Goal: Information Seeking & Learning: Compare options

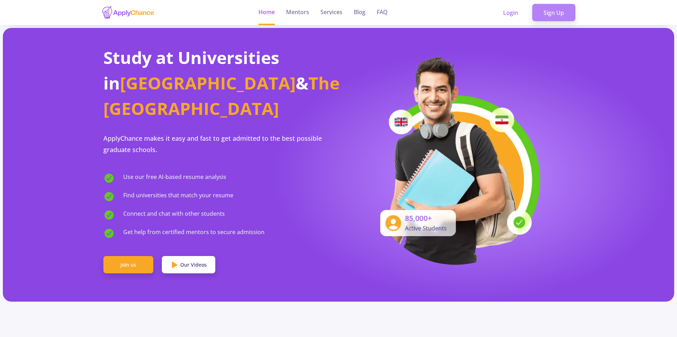
click at [550, 12] on link "Sign Up" at bounding box center [553, 13] width 43 height 18
click at [542, 10] on link "Sign Up" at bounding box center [553, 13] width 43 height 18
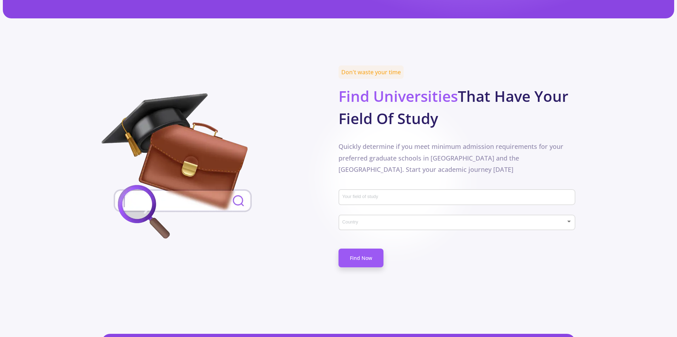
scroll to position [283, 0]
click at [412, 189] on div "Your field of study" at bounding box center [456, 199] width 237 height 23
click at [417, 195] on input "Your field of study" at bounding box center [458, 198] width 232 height 6
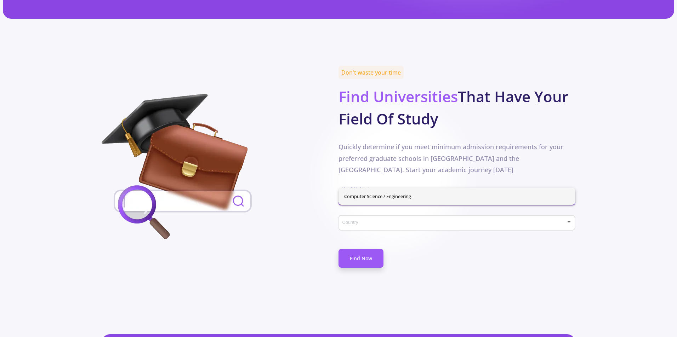
click at [402, 196] on span "Computer Science / Engineering" at bounding box center [457, 196] width 226 height 17
type input "Computer Science / Engineering"
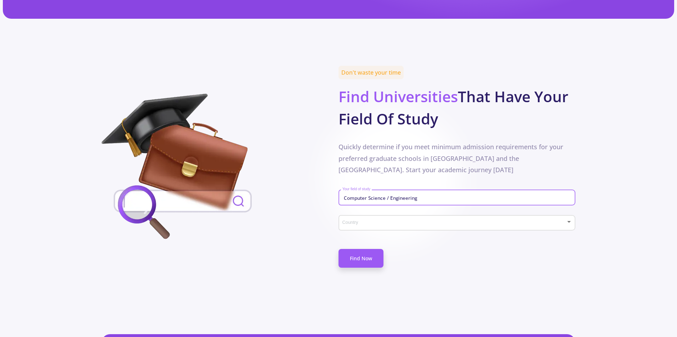
click at [400, 213] on div "Country" at bounding box center [457, 222] width 230 height 18
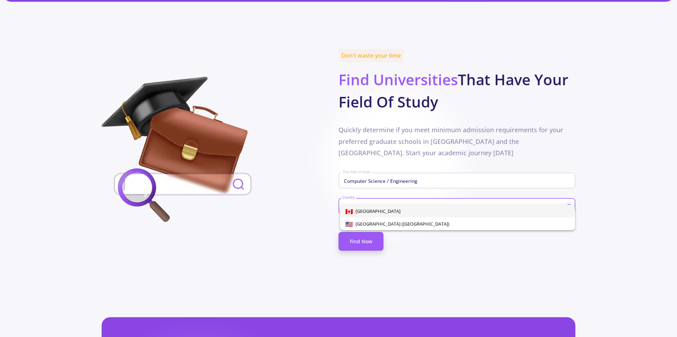
scroll to position [319, 0]
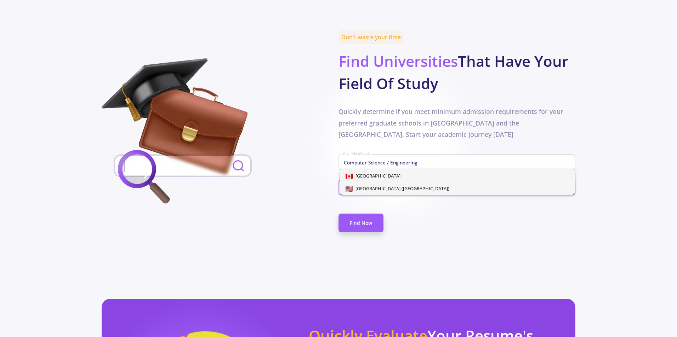
click at [422, 188] on span "[GEOGRAPHIC_DATA] ([GEOGRAPHIC_DATA])" at bounding box center [458, 188] width 224 height 13
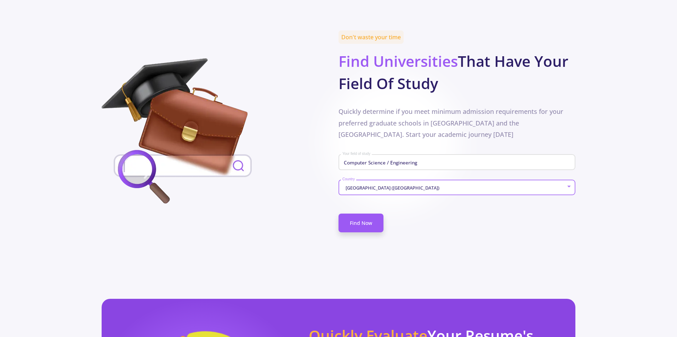
click at [421, 186] on div "[GEOGRAPHIC_DATA] ([GEOGRAPHIC_DATA])" at bounding box center [454, 188] width 224 height 5
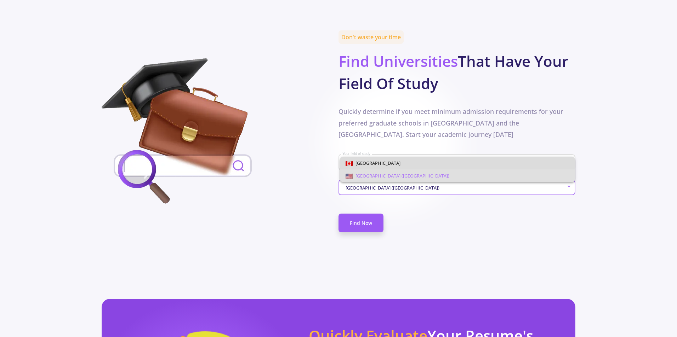
click at [421, 163] on span "[GEOGRAPHIC_DATA]" at bounding box center [458, 163] width 224 height 13
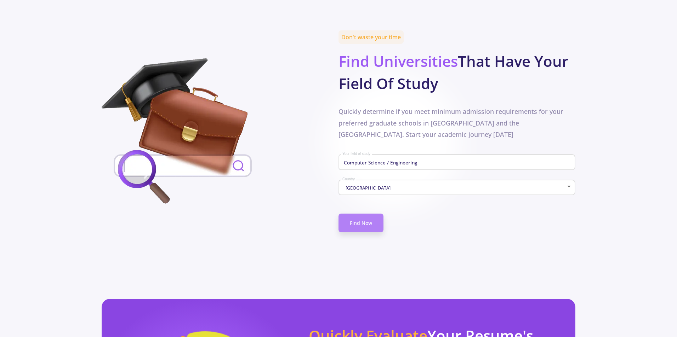
click at [346, 214] on link "Find Now" at bounding box center [360, 223] width 45 height 19
click at [373, 214] on link "Find Now" at bounding box center [360, 223] width 45 height 19
click at [117, 111] on img at bounding box center [183, 132] width 163 height 149
click at [360, 214] on link "Find Now" at bounding box center [360, 223] width 45 height 19
click at [586, 229] on section "Don't waste your time Find Universities That Have Your Field Of Study Quickly d…" at bounding box center [338, 141] width 677 height 217
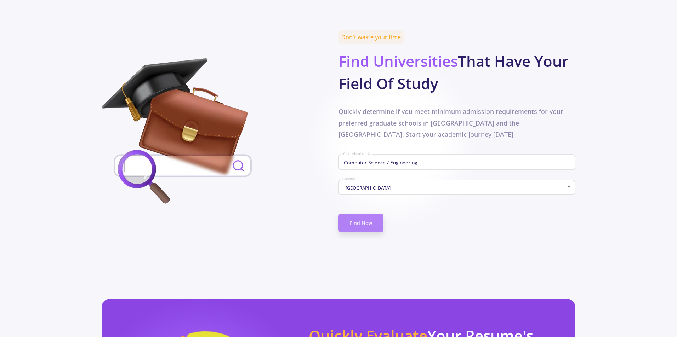
click at [362, 214] on link "Find Now" at bounding box center [360, 223] width 45 height 19
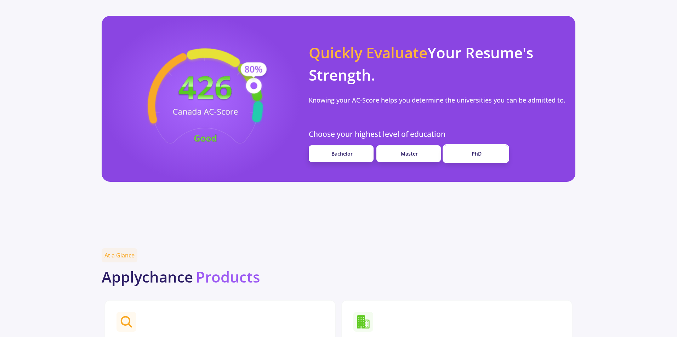
scroll to position [566, 0]
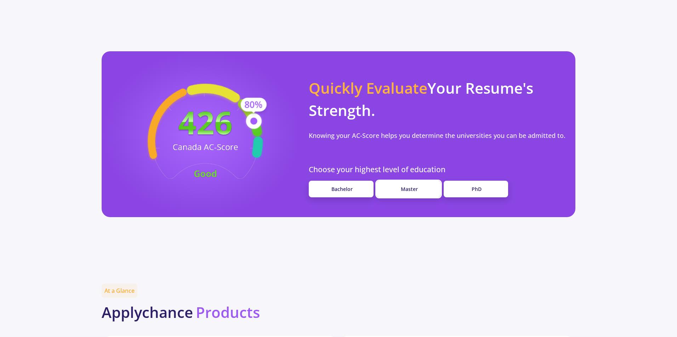
click at [408, 186] on span "Master" at bounding box center [409, 189] width 17 height 7
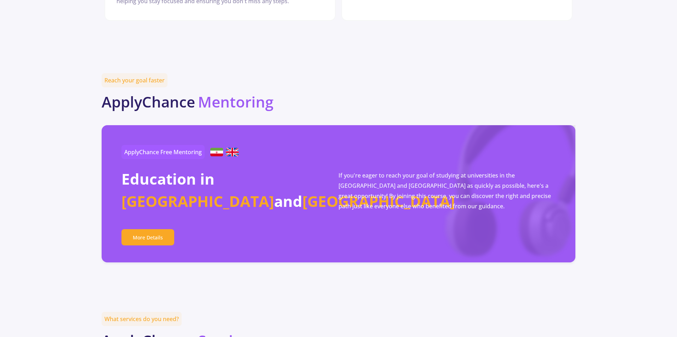
scroll to position [1098, 0]
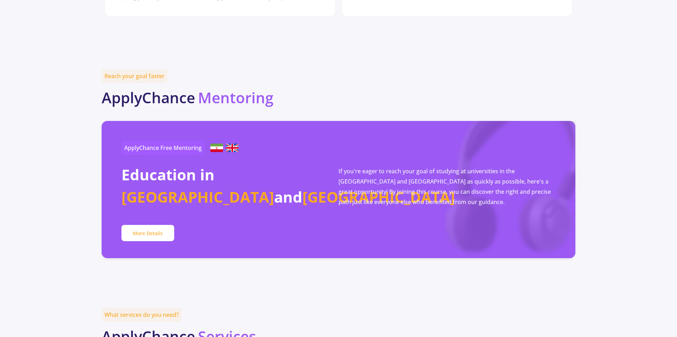
click at [160, 225] on link "More Details" at bounding box center [147, 233] width 53 height 17
click at [158, 225] on link "More Details" at bounding box center [147, 233] width 53 height 17
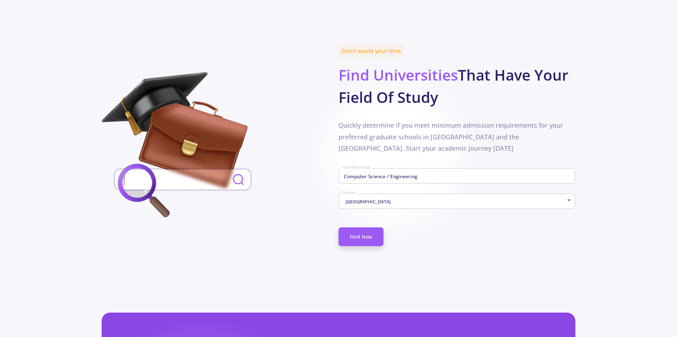
scroll to position [0, 0]
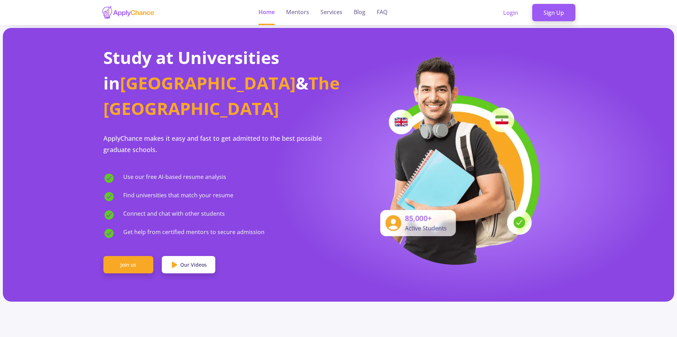
drag, startPoint x: 480, startPoint y: 303, endPoint x: 477, endPoint y: 155, distance: 148.4
click at [304, 10] on link "Mentors" at bounding box center [297, 12] width 23 height 25
click at [521, 14] on link "Login" at bounding box center [511, 13] width 38 height 18
click at [519, 9] on link "Login" at bounding box center [511, 13] width 38 height 18
click at [297, 9] on link "Mentors" at bounding box center [297, 12] width 23 height 25
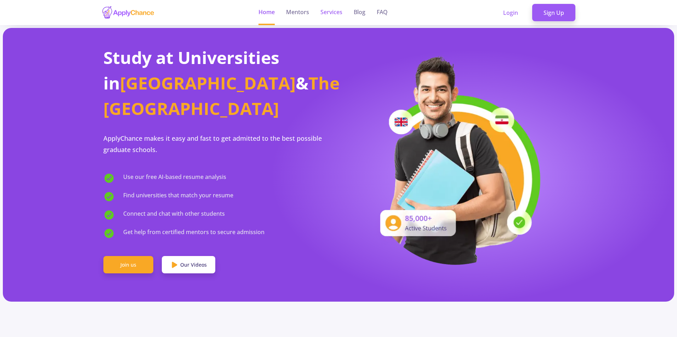
click at [336, 12] on link "Services" at bounding box center [331, 12] width 22 height 25
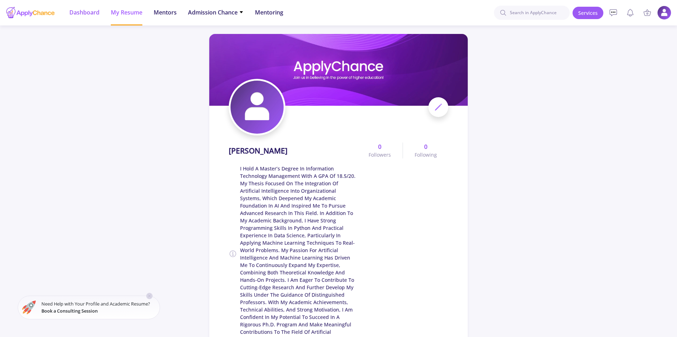
click at [81, 13] on span "Dashboard" at bounding box center [84, 12] width 30 height 8
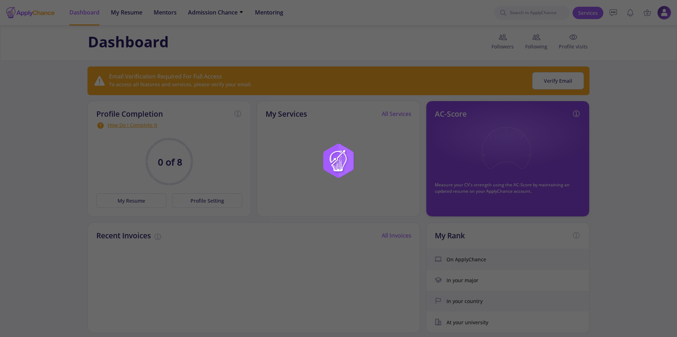
drag, startPoint x: 44, startPoint y: 113, endPoint x: 58, endPoint y: 6, distance: 108.5
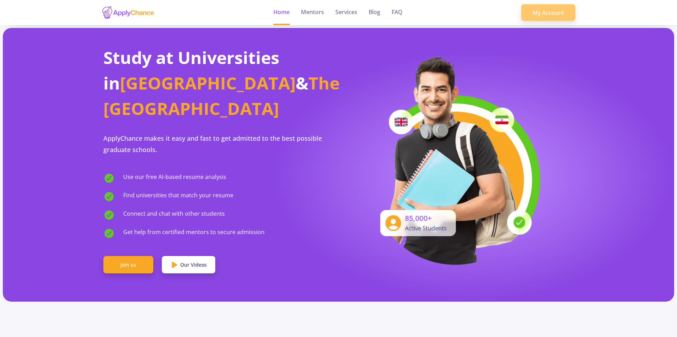
click at [553, 13] on link "My Account" at bounding box center [548, 12] width 54 height 17
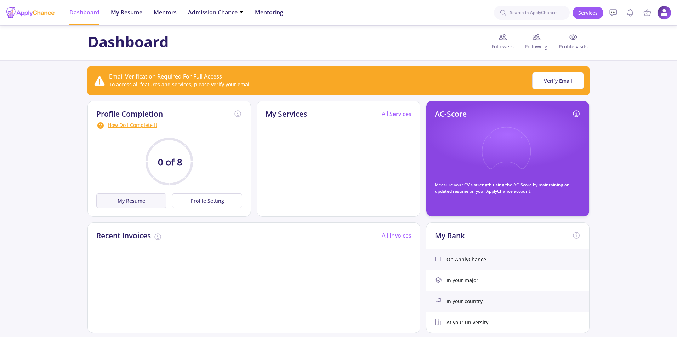
click at [131, 200] on button "My Resume" at bounding box center [131, 201] width 70 height 15
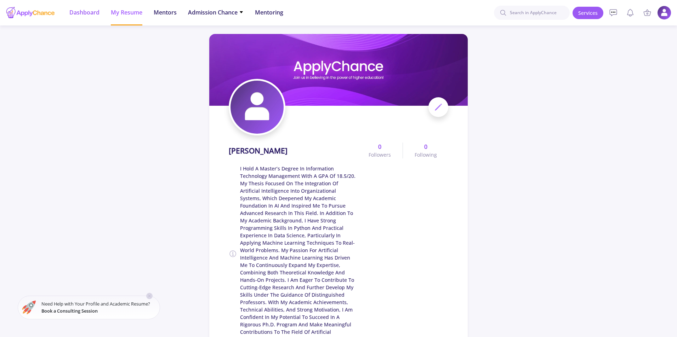
click at [88, 18] on li "Dashboard" at bounding box center [84, 12] width 30 height 25
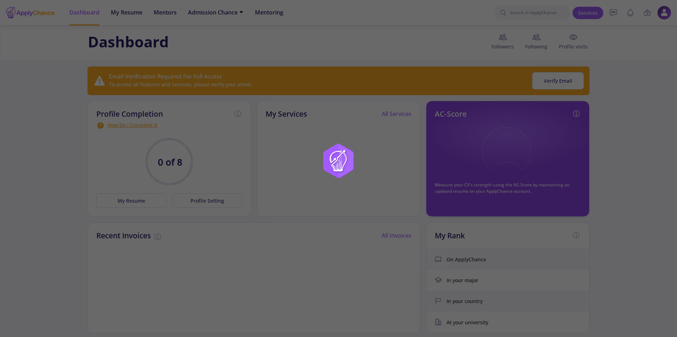
click at [146, 32] on div at bounding box center [338, 168] width 677 height 337
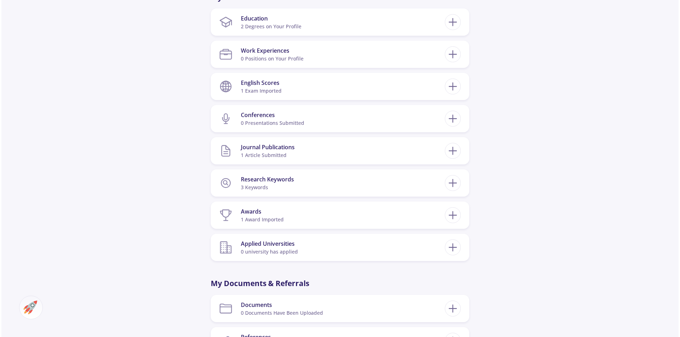
scroll to position [531, 0]
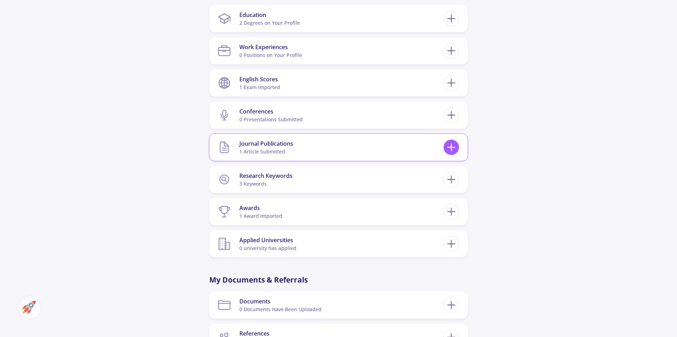
click at [456, 143] on icon at bounding box center [451, 147] width 13 height 13
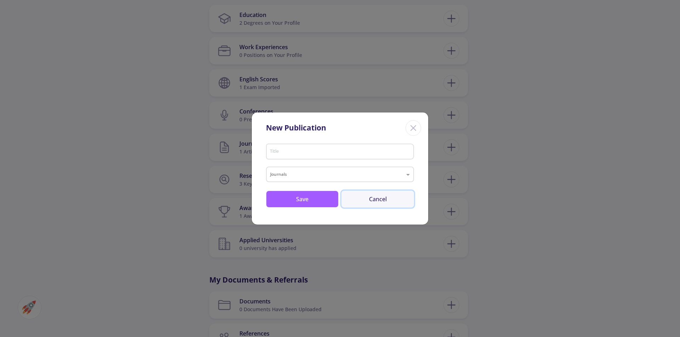
click at [383, 195] on button "Cancel" at bounding box center [377, 199] width 73 height 17
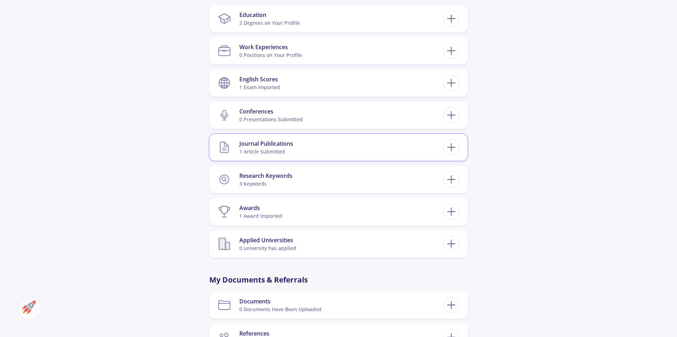
click at [288, 139] on div "Journal Publications" at bounding box center [266, 143] width 54 height 8
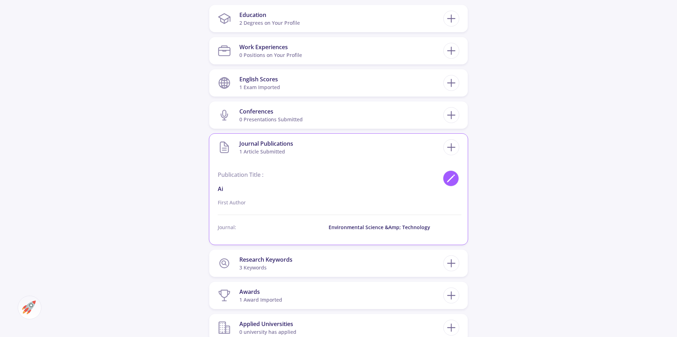
click at [450, 171] on div at bounding box center [451, 179] width 16 height 16
type input "ai"
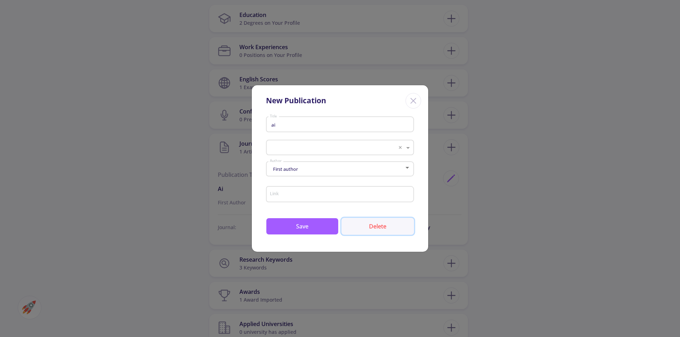
click at [380, 228] on button "Delete" at bounding box center [377, 226] width 73 height 17
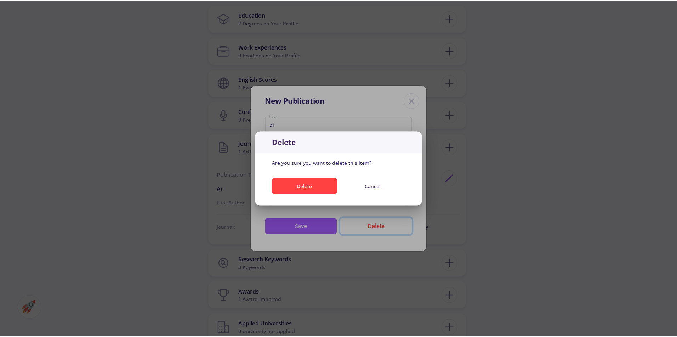
scroll to position [0, 0]
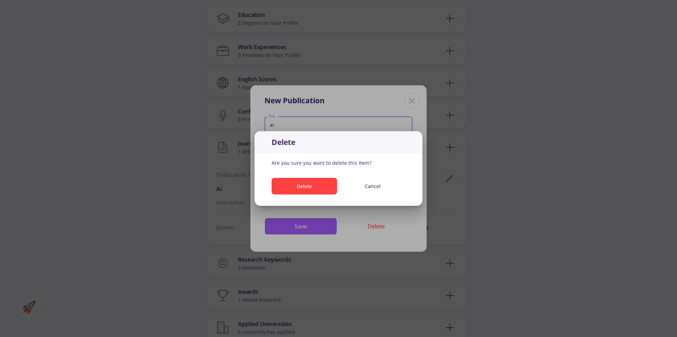
click at [329, 197] on div "Delete Cancel" at bounding box center [339, 187] width 168 height 31
click at [326, 190] on button "Delete" at bounding box center [304, 186] width 65 height 17
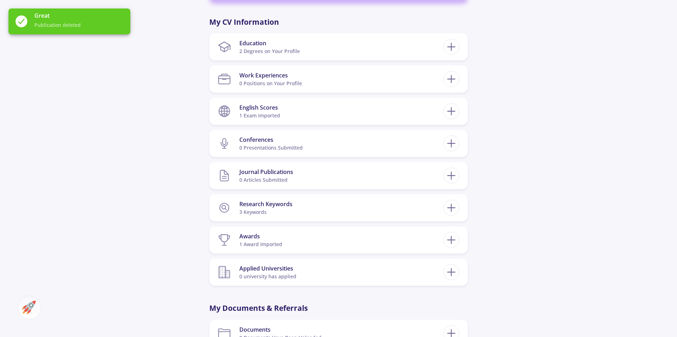
scroll to position [460, 0]
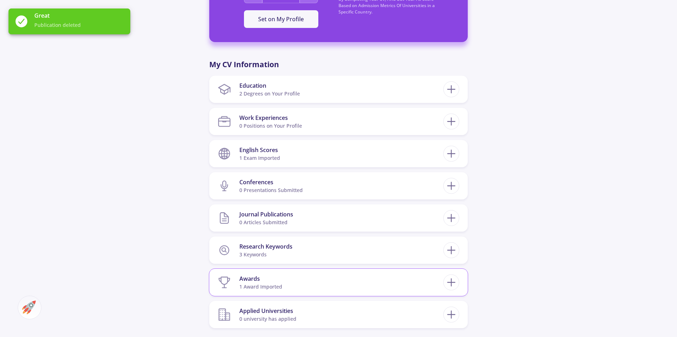
click at [383, 272] on section "Awards 1 award imported" at bounding box center [331, 283] width 226 height 22
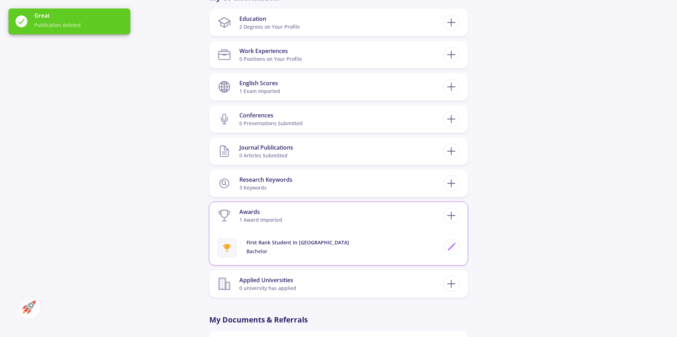
scroll to position [531, 0]
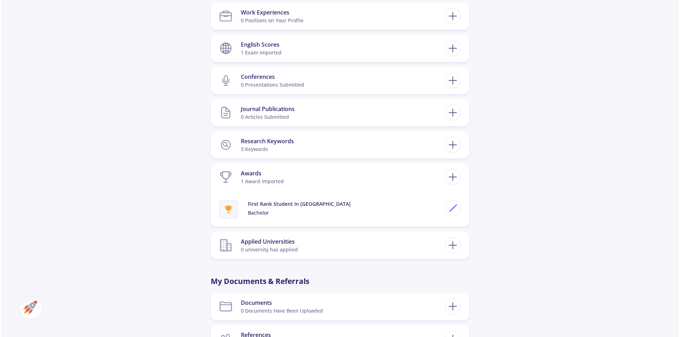
scroll to position [557, 0]
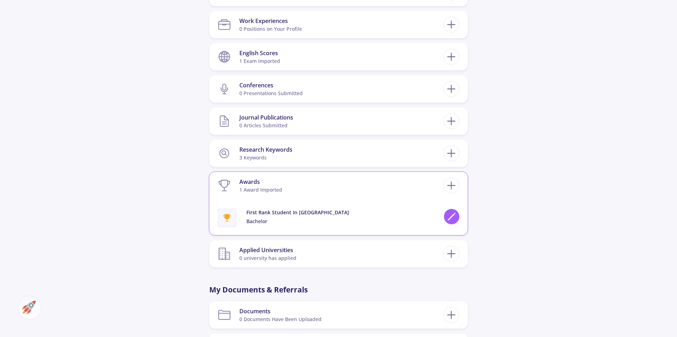
click at [449, 212] on icon at bounding box center [452, 217] width 10 height 10
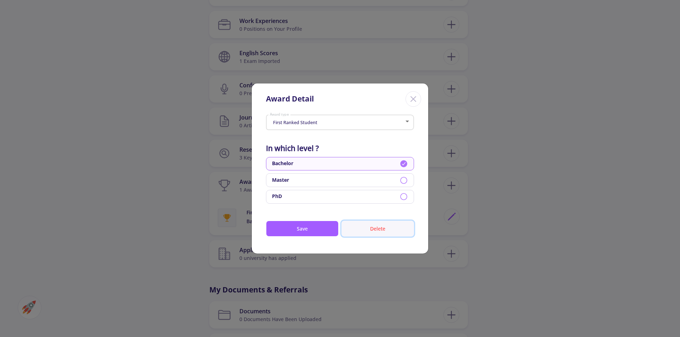
click at [384, 225] on button "Delete" at bounding box center [377, 229] width 73 height 16
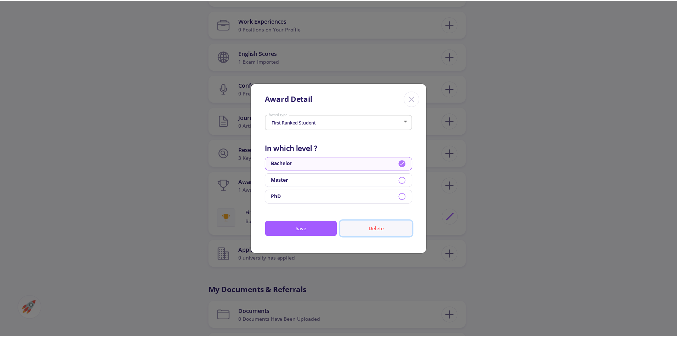
scroll to position [0, 0]
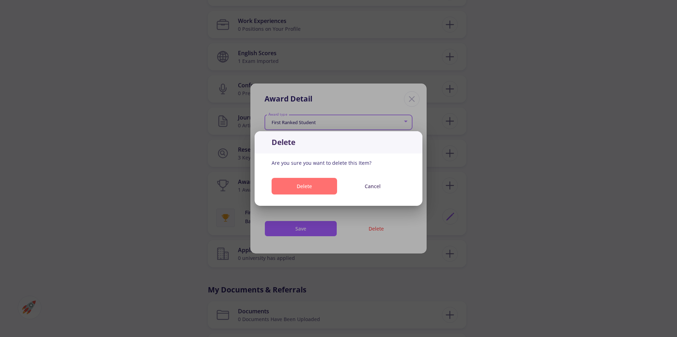
click at [321, 184] on button "Delete" at bounding box center [304, 186] width 65 height 17
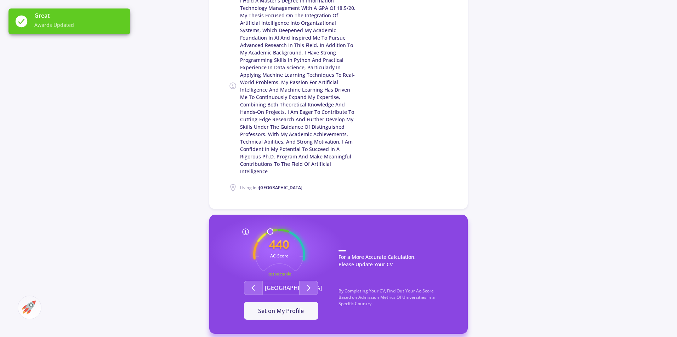
scroll to position [168, 0]
click at [515, 268] on div "Sajjad Azizi I hold a Master’s degree in Information Technology Management with…" at bounding box center [338, 293] width 677 height 870
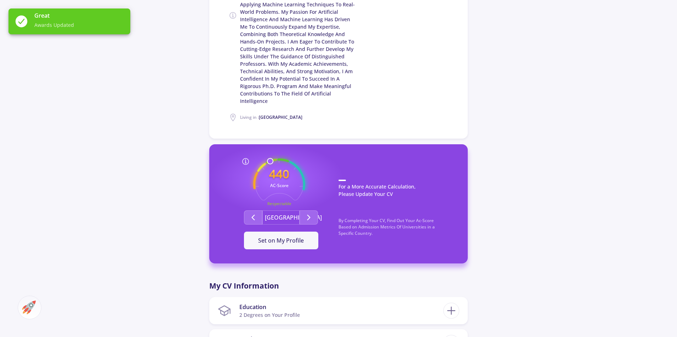
click at [317, 203] on div "440 AC-Score Respectable By Completing Your CV, Find Out Your Ac-Score Based on…" at bounding box center [280, 204] width 115 height 91
click at [312, 213] on icon "Second group" at bounding box center [308, 217] width 8 height 8
click at [253, 213] on icon "Second group" at bounding box center [253, 217] width 8 height 8
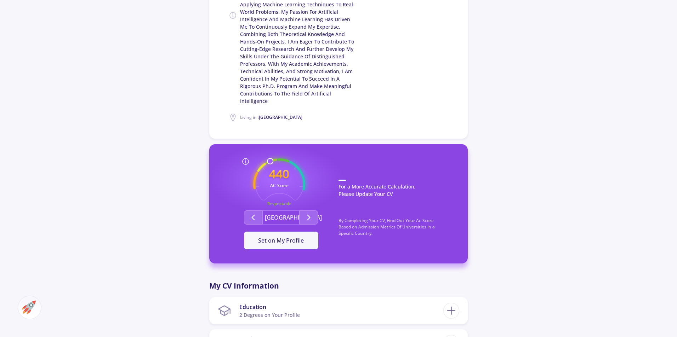
click at [525, 223] on div "Sajjad Azizi I hold a Master’s degree in Information Technology Management with…" at bounding box center [338, 222] width 677 height 870
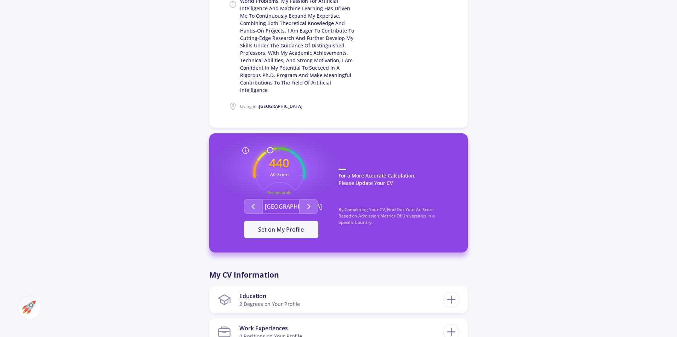
scroll to position [0, 0]
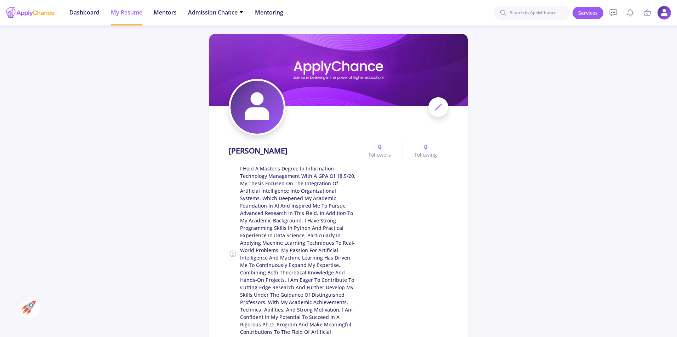
drag, startPoint x: 506, startPoint y: 218, endPoint x: 500, endPoint y: 153, distance: 65.4
click at [228, 13] on span "Admission Chance" at bounding box center [216, 12] width 56 height 8
click at [40, 12] on div at bounding box center [31, 13] width 50 height 18
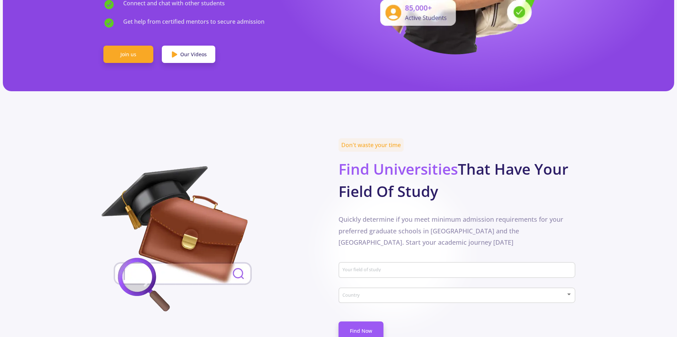
scroll to position [283, 0]
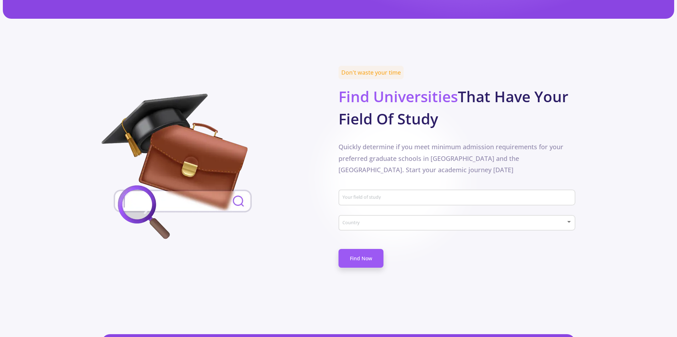
click at [400, 187] on div "Your field of study" at bounding box center [457, 196] width 230 height 18
type input "d"
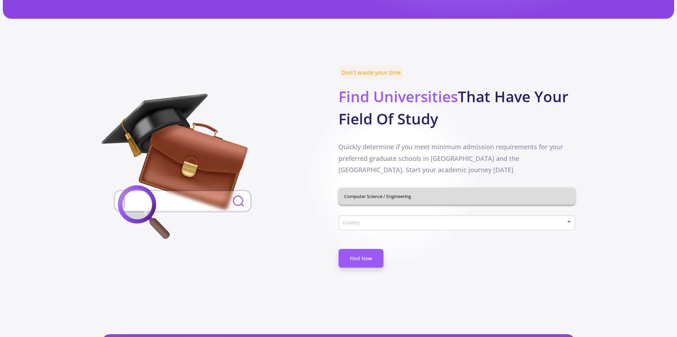
click at [394, 193] on span "Computer Science / Engineering" at bounding box center [457, 196] width 226 height 17
type input "Computer Science / Engineering"
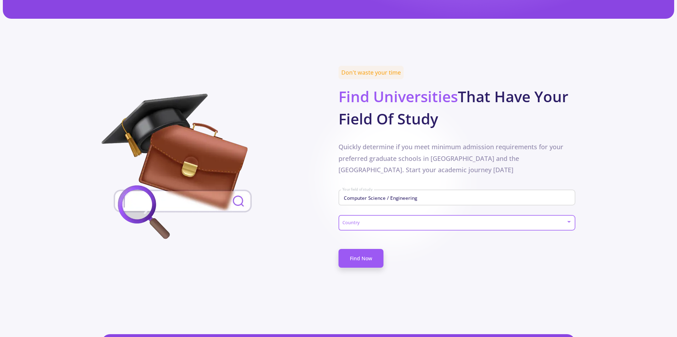
click at [395, 221] on span at bounding box center [455, 223] width 222 height 5
click at [397, 213] on span "[GEOGRAPHIC_DATA]" at bounding box center [458, 211] width 224 height 13
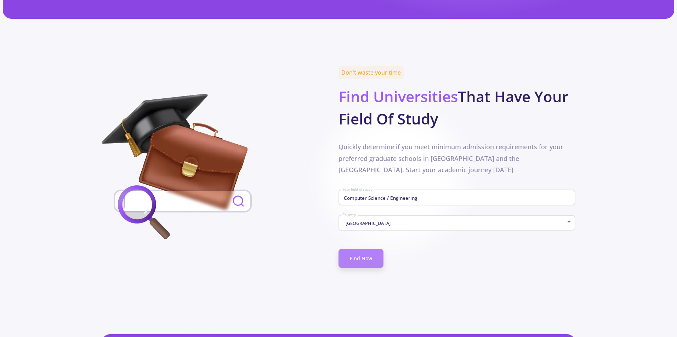
click at [375, 249] on link "Find Now" at bounding box center [360, 258] width 45 height 19
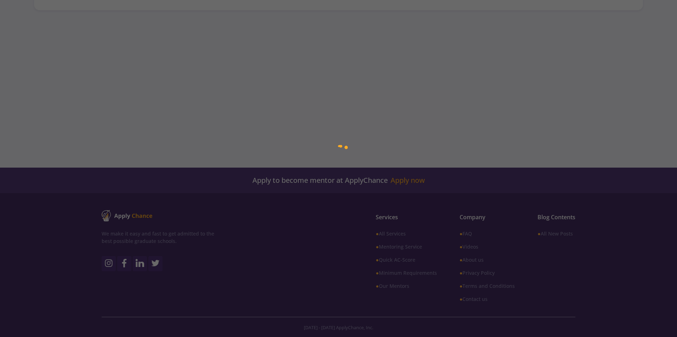
type input "Computer Science / Engineering"
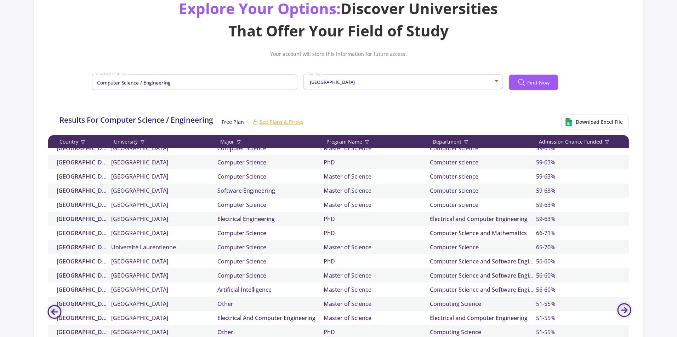
scroll to position [2124, 0]
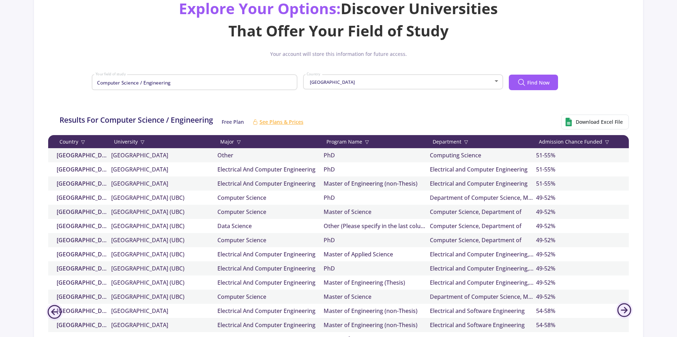
click at [342, 208] on div "Master of Science" at bounding box center [377, 212] width 106 height 8
click at [342, 198] on div "PhD" at bounding box center [377, 198] width 106 height 8
drag, startPoint x: 382, startPoint y: 67, endPoint x: 383, endPoint y: 80, distance: 12.4
click at [381, 72] on div "Explore Your Options: Discover Universities That Offer Your Field of Study Your…" at bounding box center [338, 48] width 592 height 103
click at [384, 82] on div "[GEOGRAPHIC_DATA]" at bounding box center [399, 82] width 187 height 5
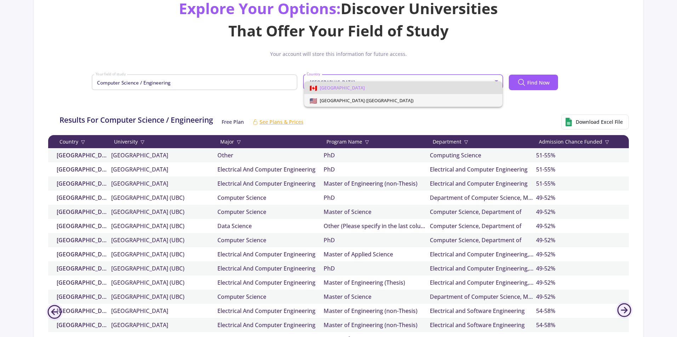
click at [372, 100] on span "[GEOGRAPHIC_DATA] ([GEOGRAPHIC_DATA])" at bounding box center [365, 100] width 97 height 6
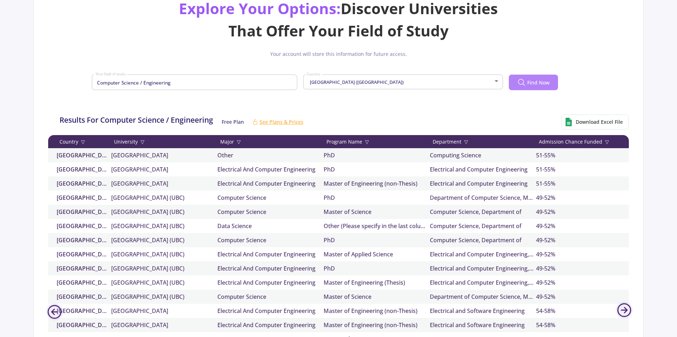
click at [546, 85] on span "Find Now" at bounding box center [538, 82] width 22 height 7
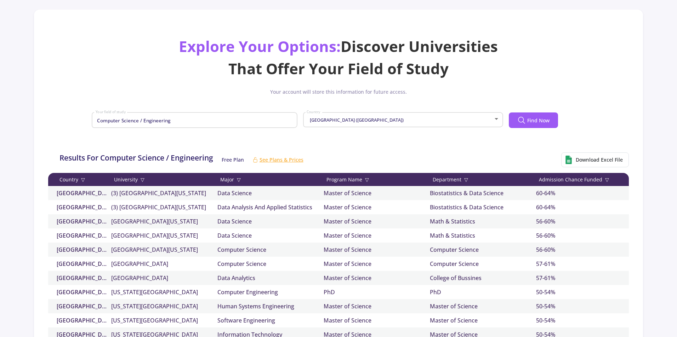
scroll to position [106, 0]
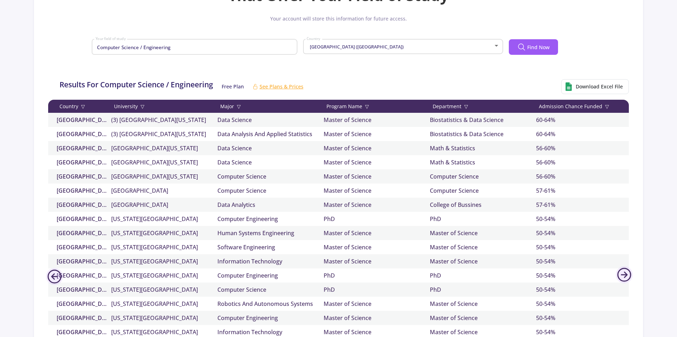
click at [605, 104] on span "▽" at bounding box center [607, 106] width 4 height 7
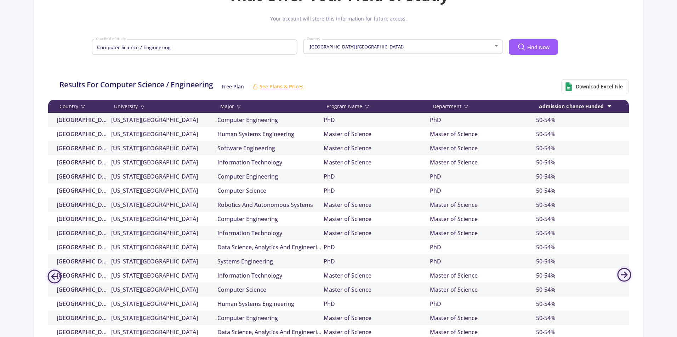
click at [603, 106] on div "Admission Chance Funded" at bounding box center [589, 106] width 106 height 7
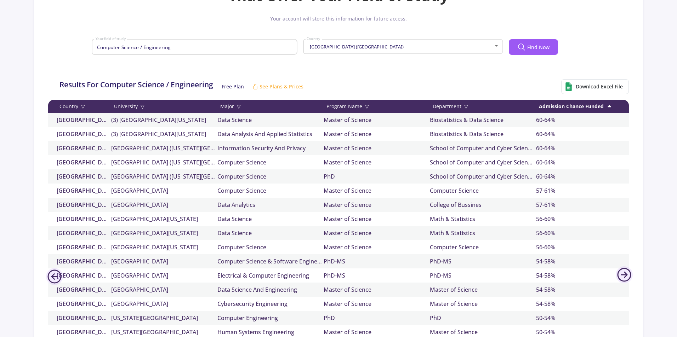
click at [603, 106] on div "Admission Chance Funded" at bounding box center [589, 106] width 106 height 7
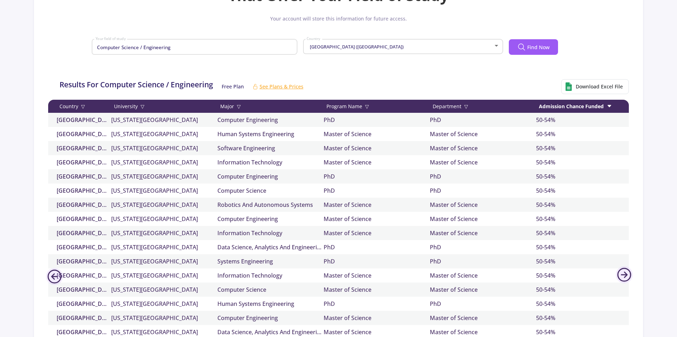
click at [603, 106] on div "Admission Chance Funded" at bounding box center [589, 106] width 106 height 7
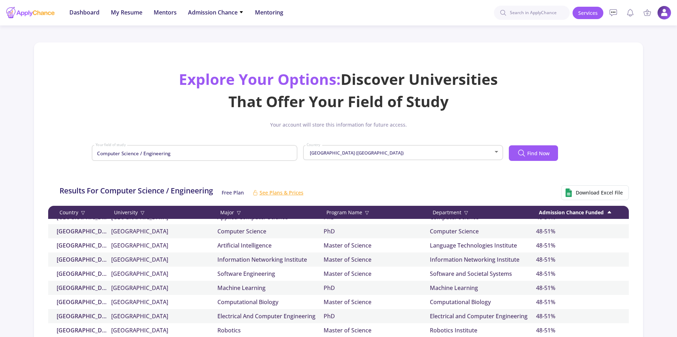
scroll to position [1276, 0]
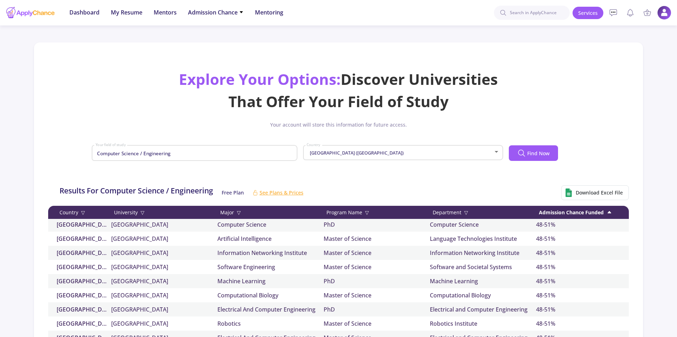
click at [600, 219] on div "United States of America (USA) Carnegie Mellon University Computer Science PhD …" at bounding box center [409, 225] width 723 height 14
click at [602, 210] on div "Admission Chance Funded" at bounding box center [589, 212] width 106 height 7
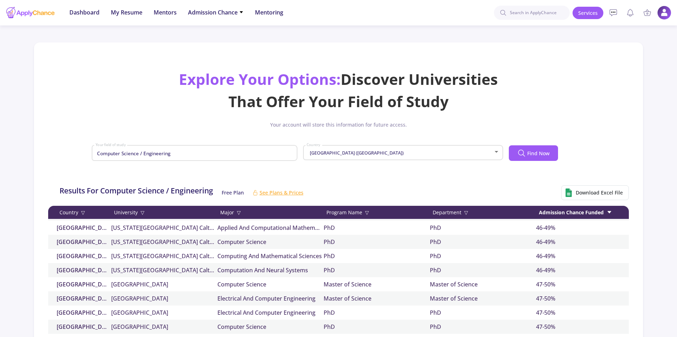
scroll to position [0, 0]
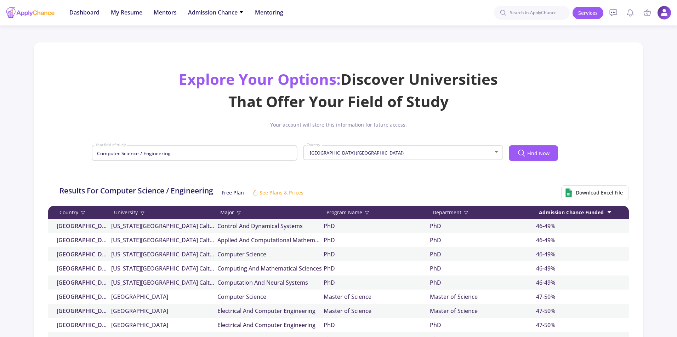
click at [601, 216] on div "Admission Chance Funded" at bounding box center [589, 212] width 106 height 7
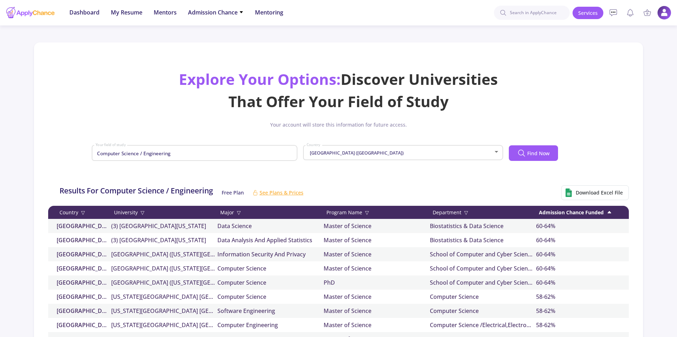
click at [604, 207] on div "Country ▽ University ▽ Major ▽ Program Name ▽ Department ▽ Admission Chance Fun…" at bounding box center [409, 212] width 723 height 13
drag, startPoint x: 639, startPoint y: 316, endPoint x: 662, endPoint y: 189, distance: 128.5
click at [233, 20] on li "Admission Chance With Minimum Requirements Only My Chance of Admission" at bounding box center [216, 12] width 56 height 25
click at [175, 13] on span "Mentors" at bounding box center [165, 12] width 23 height 8
click at [136, 14] on span "My Resume" at bounding box center [127, 12] width 32 height 8
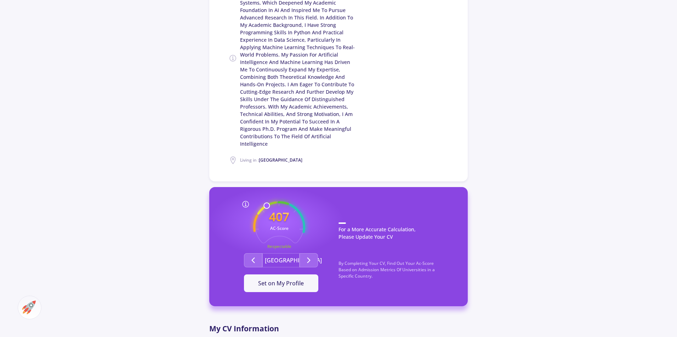
scroll to position [212, 0]
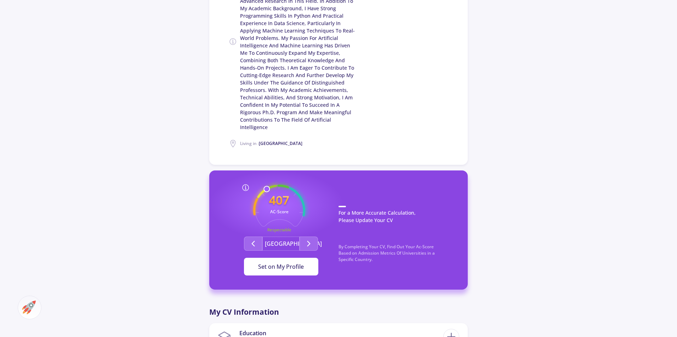
click at [261, 263] on span "Set on My Profile" at bounding box center [281, 267] width 46 height 8
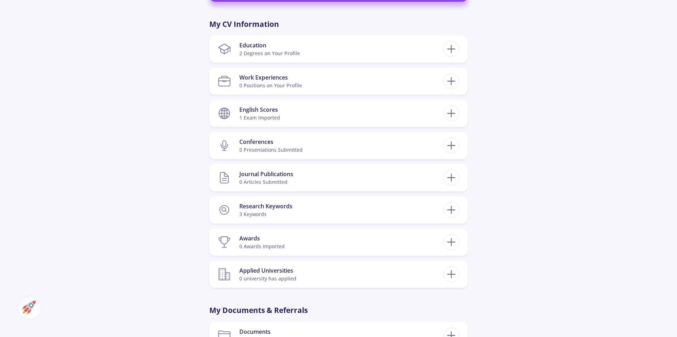
scroll to position [0, 0]
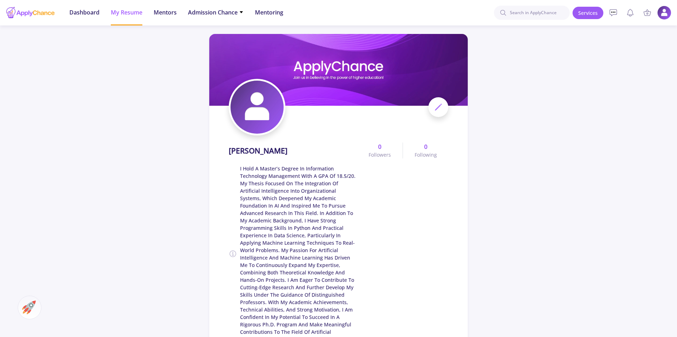
drag, startPoint x: 69, startPoint y: 244, endPoint x: 124, endPoint y: 115, distance: 139.7
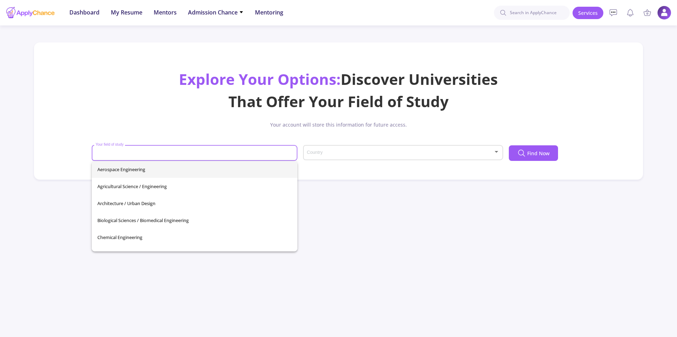
click at [244, 155] on input "Your field of study" at bounding box center [195, 153] width 201 height 6
click at [372, 147] on div "Country" at bounding box center [402, 152] width 193 height 18
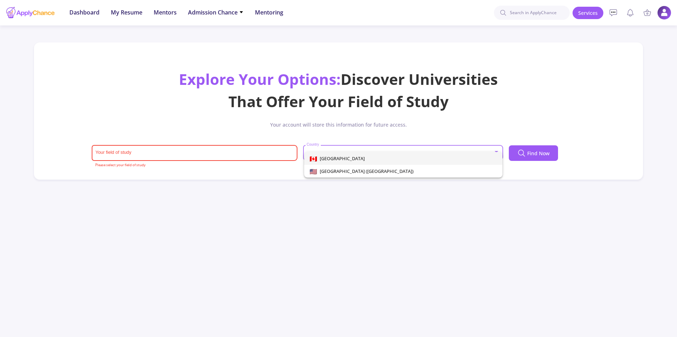
click at [367, 160] on span "[GEOGRAPHIC_DATA]" at bounding box center [403, 158] width 187 height 13
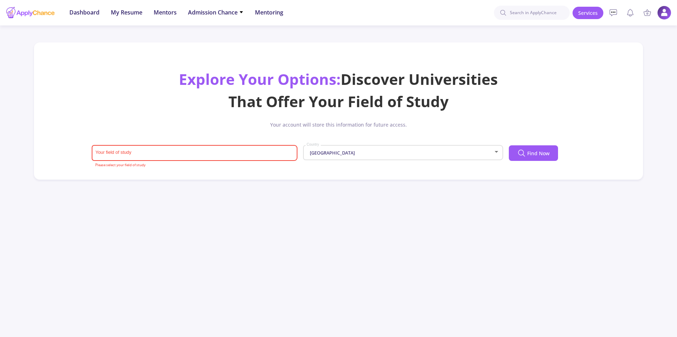
click at [251, 163] on div "Your field of study Please select your field of study" at bounding box center [195, 155] width 206 height 23
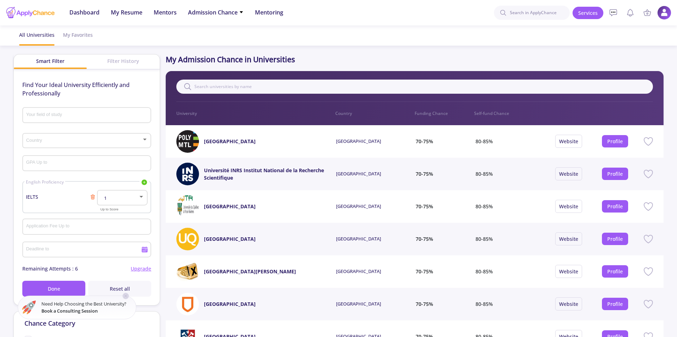
click at [75, 117] on input "Your field of study" at bounding box center [88, 116] width 124 height 6
type input "c"
type input "m"
type input "a"
type input "p"
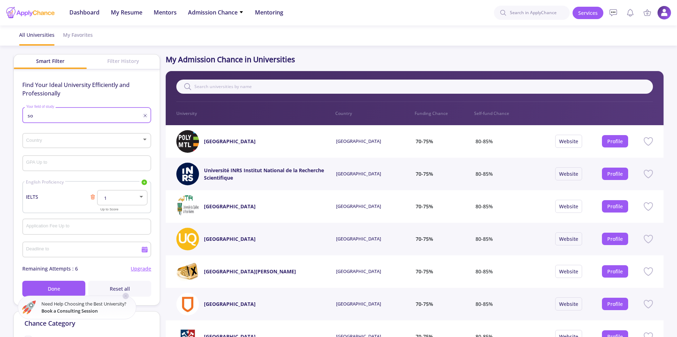
type input "s"
type input "com"
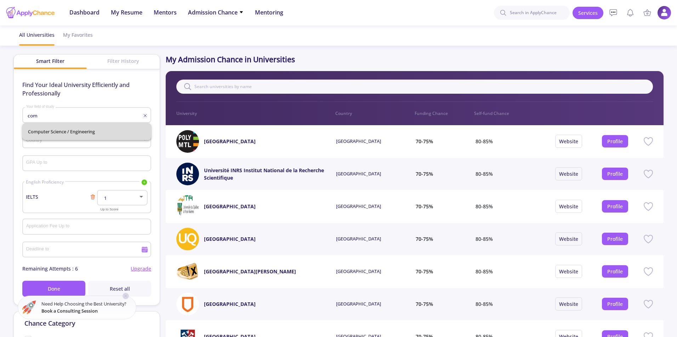
click at [62, 135] on div "Computer Science / Engineering" at bounding box center [86, 131] width 129 height 17
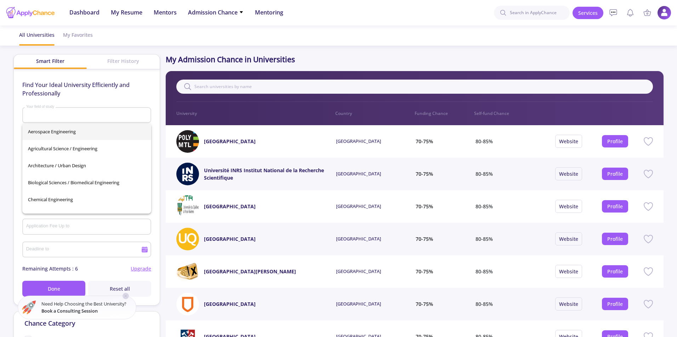
click at [79, 119] on div "Your field of study" at bounding box center [87, 114] width 122 height 18
click at [84, 116] on input "Your field of study" at bounding box center [88, 116] width 124 height 6
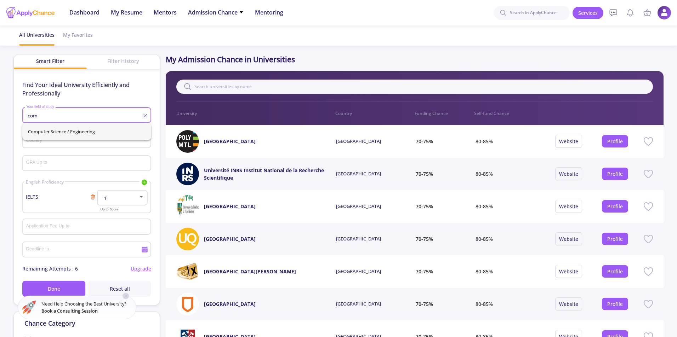
type input "com"
click at [49, 134] on div "Computer Science / Engineering" at bounding box center [86, 131] width 129 height 17
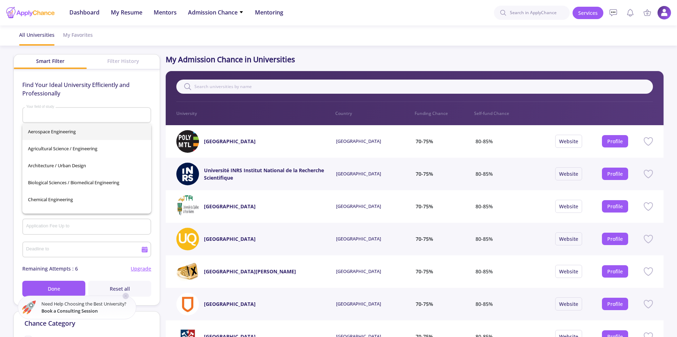
click at [0, 136] on app-admission-chance "All Universities My Favorites Smart Filter Filter History Find Your Ideal Unive…" at bounding box center [338, 273] width 677 height 496
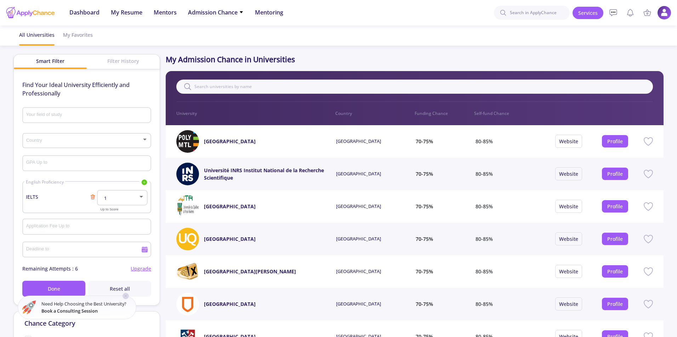
click at [34, 136] on div "Country" at bounding box center [87, 140] width 122 height 18
click at [36, 142] on span "[GEOGRAPHIC_DATA]" at bounding box center [87, 146] width 116 height 13
click at [44, 163] on input "GPA Up to" at bounding box center [88, 164] width 124 height 6
click at [113, 201] on div "1" at bounding box center [123, 197] width 44 height 18
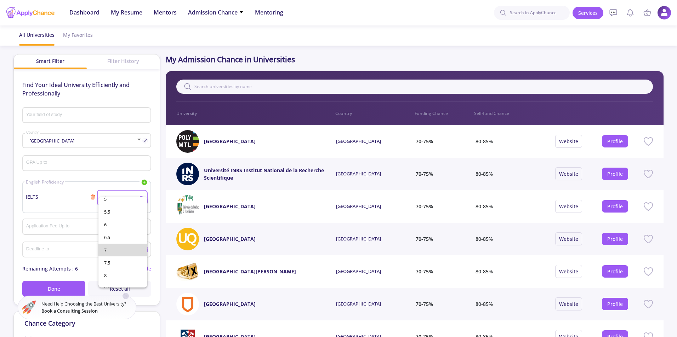
click at [125, 245] on span "7" at bounding box center [123, 250] width 38 height 13
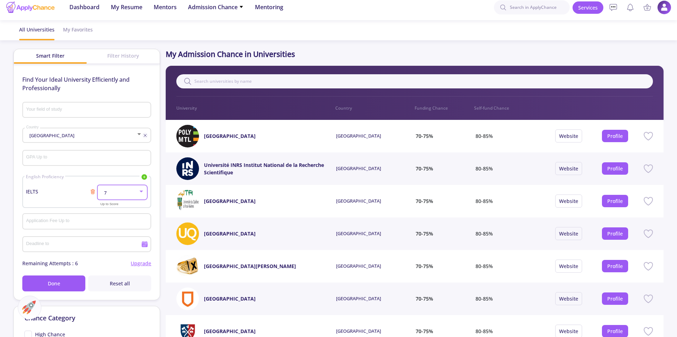
scroll to position [0, 0]
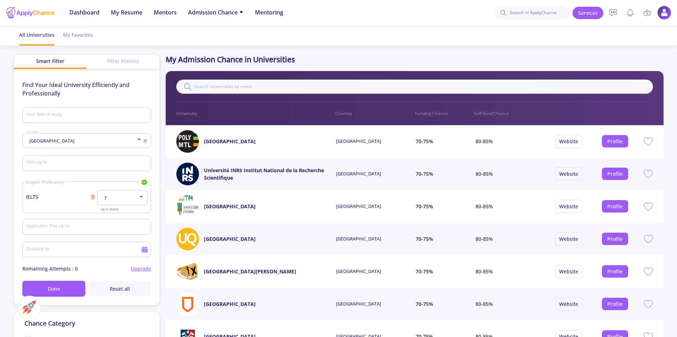
click at [137, 64] on div "Filter History" at bounding box center [123, 61] width 73 height 13
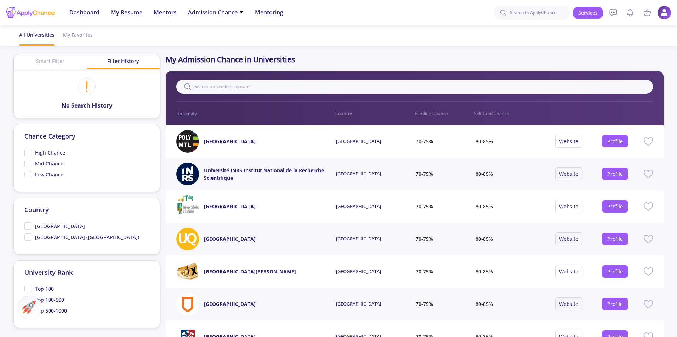
click at [46, 62] on div "Smart Filter" at bounding box center [50, 61] width 73 height 13
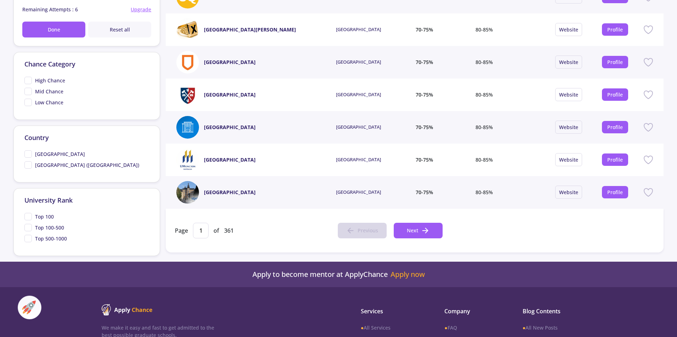
scroll to position [248, 0]
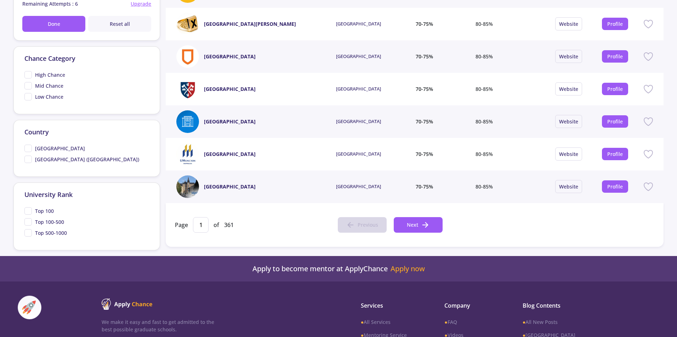
click at [31, 214] on span "Top 100" at bounding box center [38, 210] width 29 height 7
click at [29, 212] on input "Top 100" at bounding box center [26, 209] width 5 height 5
checkbox input "true"
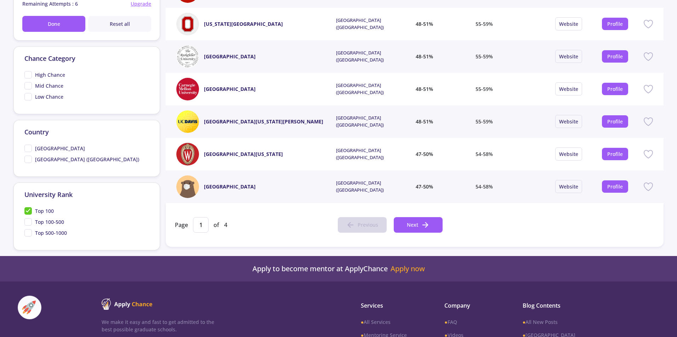
click at [32, 226] on div "Top 100-500" at bounding box center [86, 223] width 125 height 11
click at [31, 223] on span "Top 100-500" at bounding box center [44, 221] width 40 height 7
click at [29, 223] on input "Top 100-500" at bounding box center [26, 220] width 5 height 5
checkbox input "true"
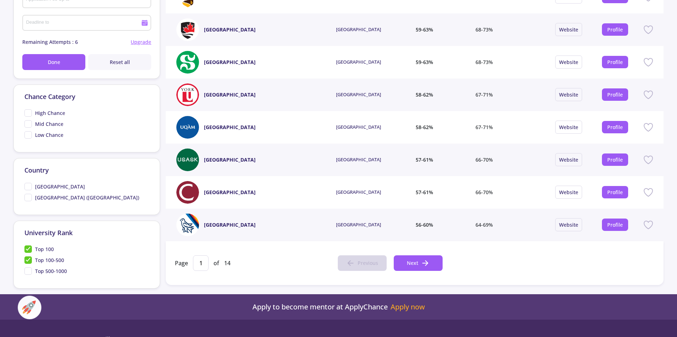
scroll to position [212, 0]
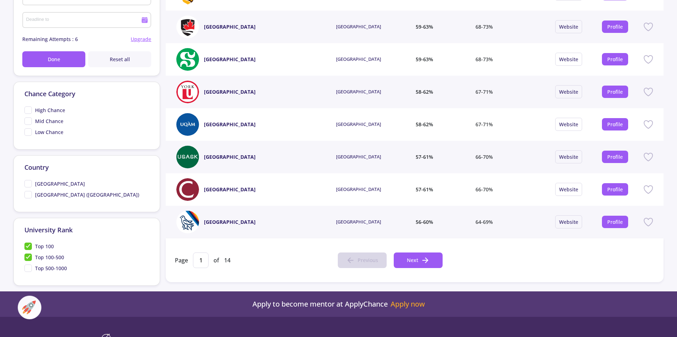
click at [30, 268] on span "Top 500-1000" at bounding box center [45, 268] width 42 height 7
click at [29, 268] on input "Top 500-1000" at bounding box center [26, 267] width 5 height 5
checkbox input "true"
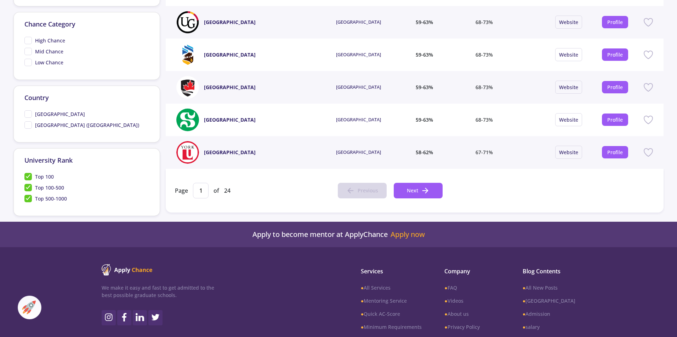
scroll to position [283, 0]
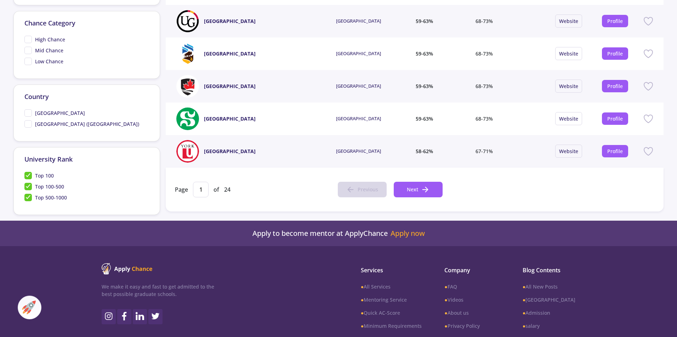
click at [48, 192] on div "Top 100-500" at bounding box center [86, 187] width 125 height 11
click at [49, 188] on span "Top 100-500" at bounding box center [49, 186] width 29 height 7
click at [29, 188] on input "Top 100-500" at bounding box center [26, 185] width 5 height 5
checkbox input "false"
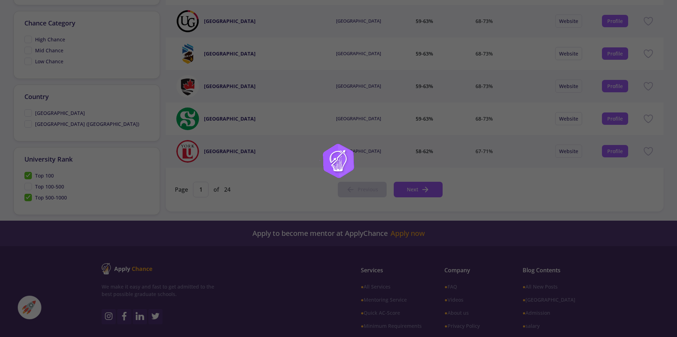
click at [49, 177] on div at bounding box center [338, 168] width 677 height 337
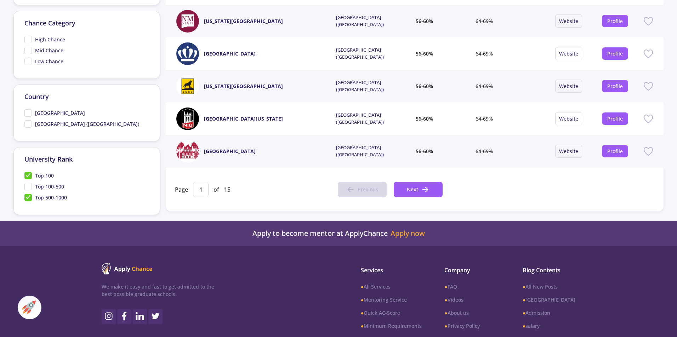
click at [50, 176] on span "Top 100" at bounding box center [44, 175] width 19 height 7
click at [29, 176] on input "Top 100" at bounding box center [26, 174] width 5 height 5
checkbox input "false"
click at [50, 201] on span "Top 500-1000" at bounding box center [51, 197] width 32 height 7
click at [29, 199] on input "Top 500-1000" at bounding box center [26, 196] width 5 height 5
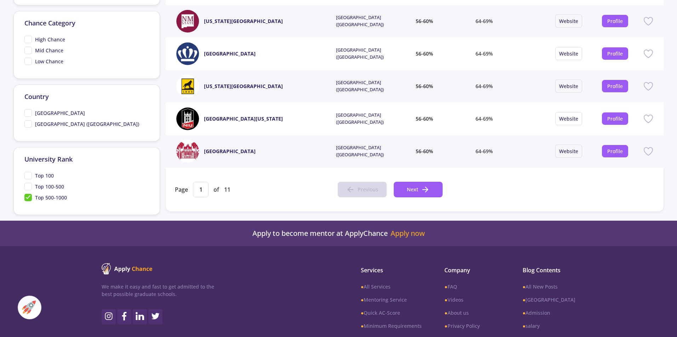
checkbox input "false"
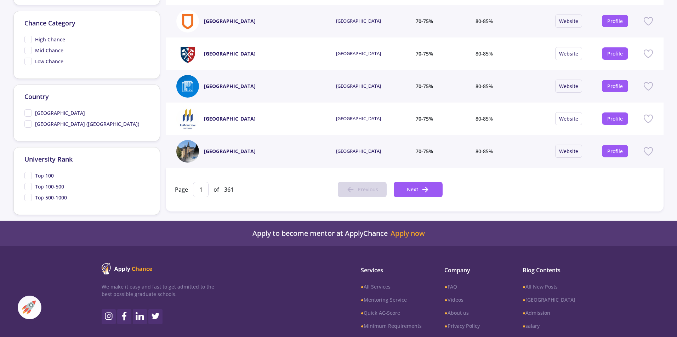
click at [61, 40] on span "High Chance" at bounding box center [50, 39] width 30 height 7
click at [29, 40] on input "High Chance" at bounding box center [26, 38] width 5 height 5
checkbox input "true"
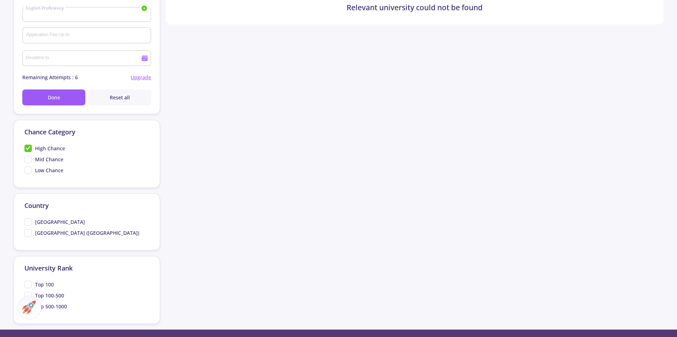
scroll to position [177, 0]
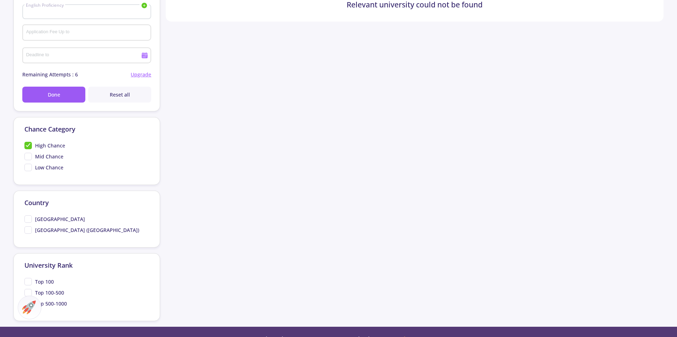
click at [57, 155] on span "Mid Chance" at bounding box center [49, 156] width 28 height 7
click at [29, 155] on input "Mid Chance" at bounding box center [26, 155] width 5 height 5
checkbox input "true"
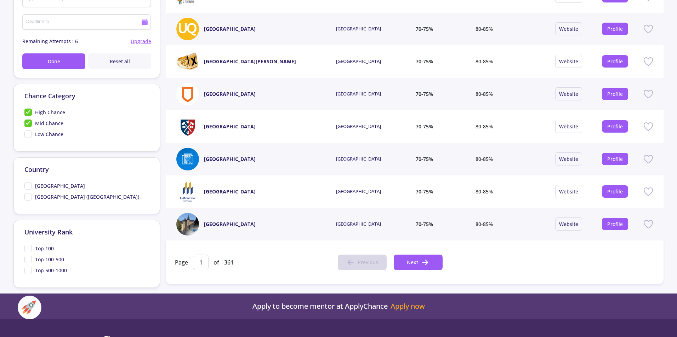
scroll to position [248, 0]
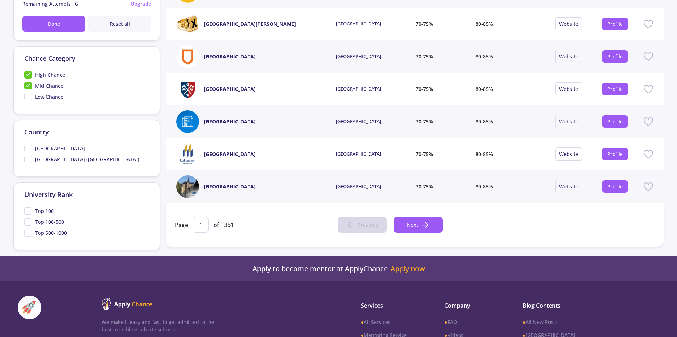
click at [569, 124] on link "Website" at bounding box center [568, 121] width 19 height 7
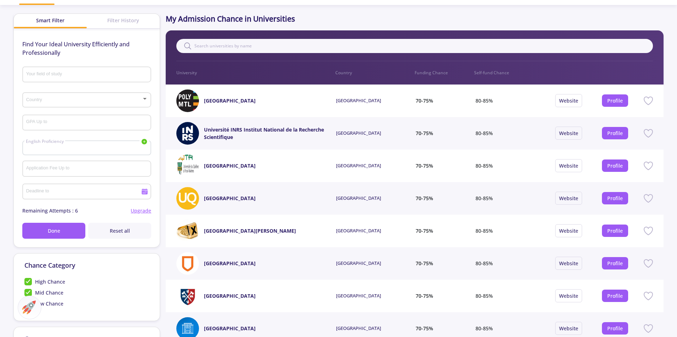
scroll to position [0, 0]
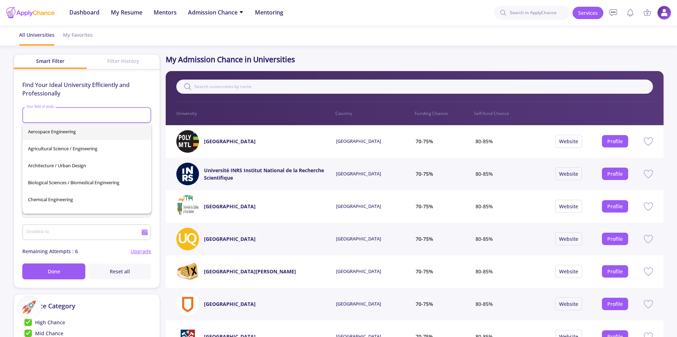
click at [52, 117] on input "Your field of study" at bounding box center [88, 116] width 124 height 6
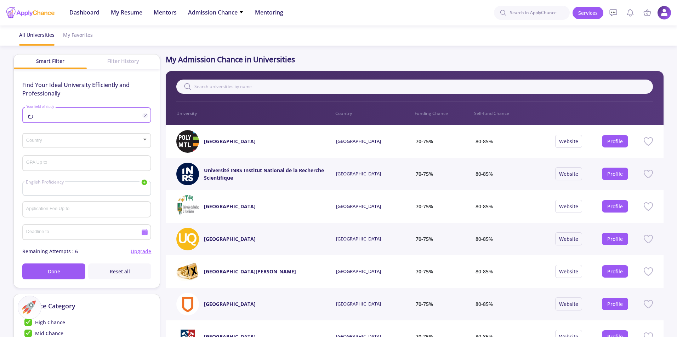
type input "ز"
type input "a"
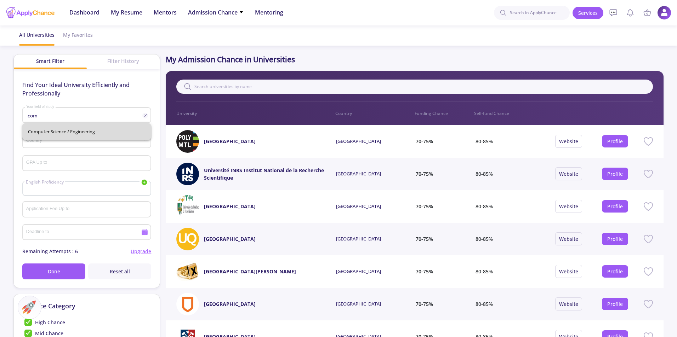
click at [39, 136] on span "Computer Science / Engineering" at bounding box center [87, 131] width 118 height 17
type input "Computer Science / Engineering"
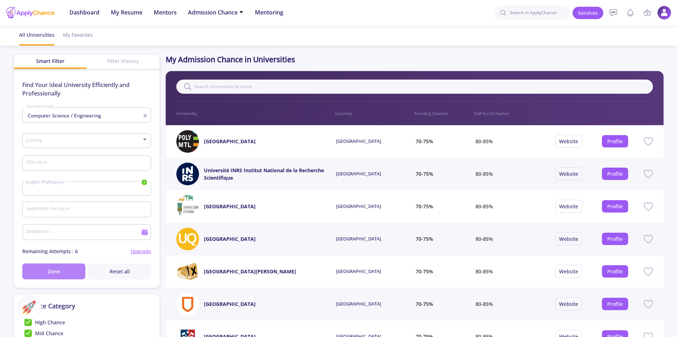
click at [44, 269] on button "Done" at bounding box center [53, 272] width 63 height 16
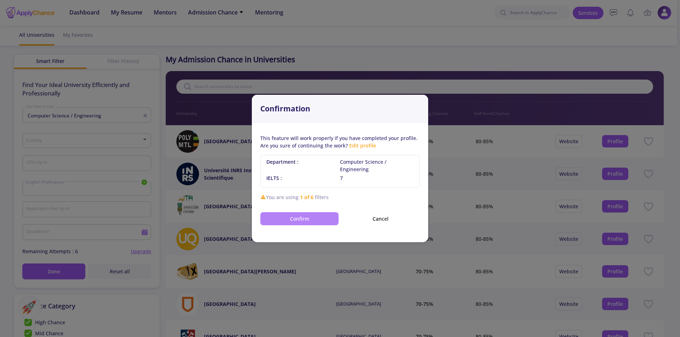
click at [329, 221] on button "Confirm" at bounding box center [299, 218] width 78 height 13
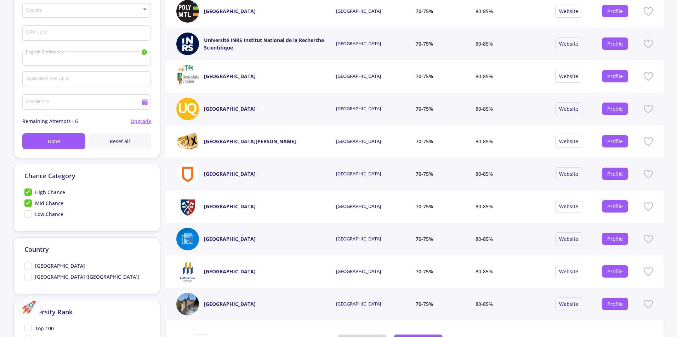
scroll to position [177, 0]
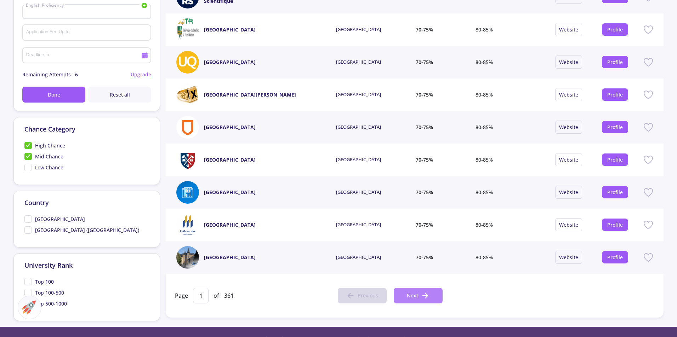
click at [419, 303] on button "Next" at bounding box center [418, 296] width 49 height 16
type input "2"
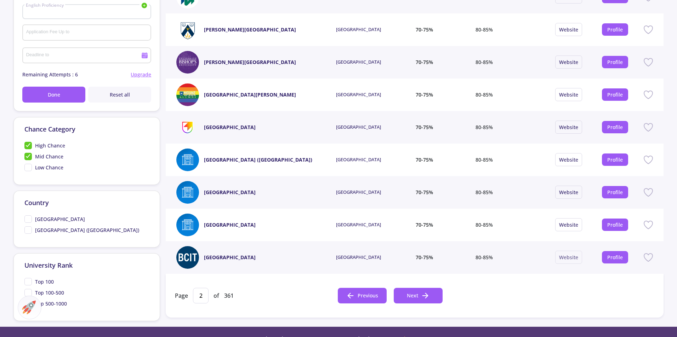
click at [569, 258] on link "Website" at bounding box center [568, 257] width 19 height 7
